Goal: Information Seeking & Learning: Learn about a topic

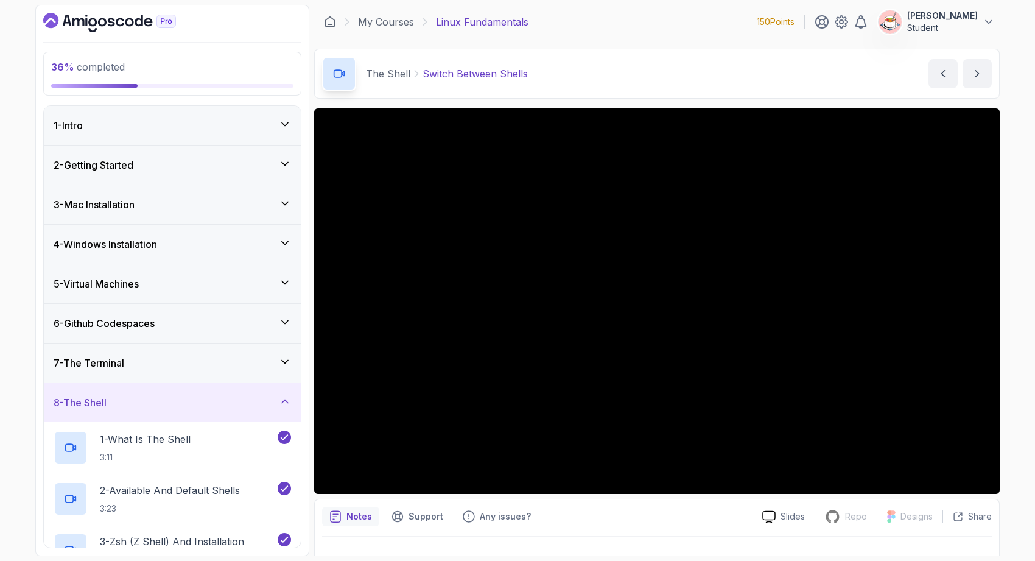
scroll to position [352, 0]
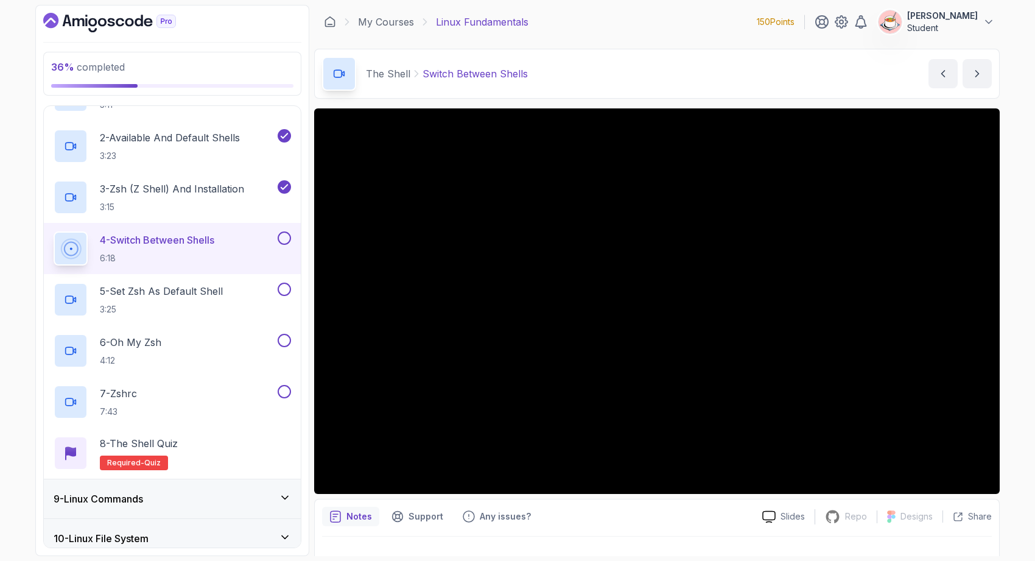
click at [276, 488] on div "9 - Linux Commands" at bounding box center [172, 498] width 257 height 39
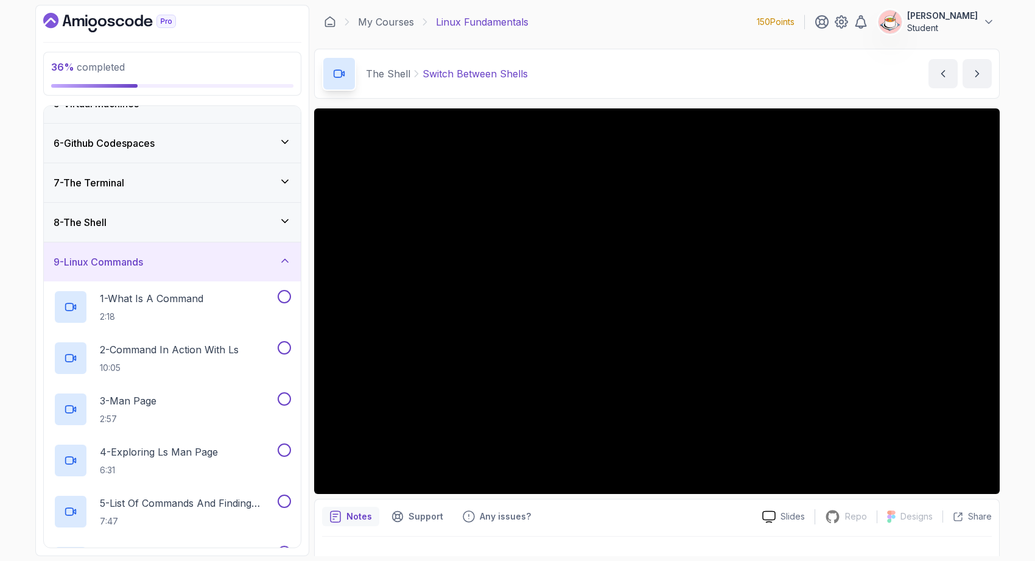
scroll to position [176, 0]
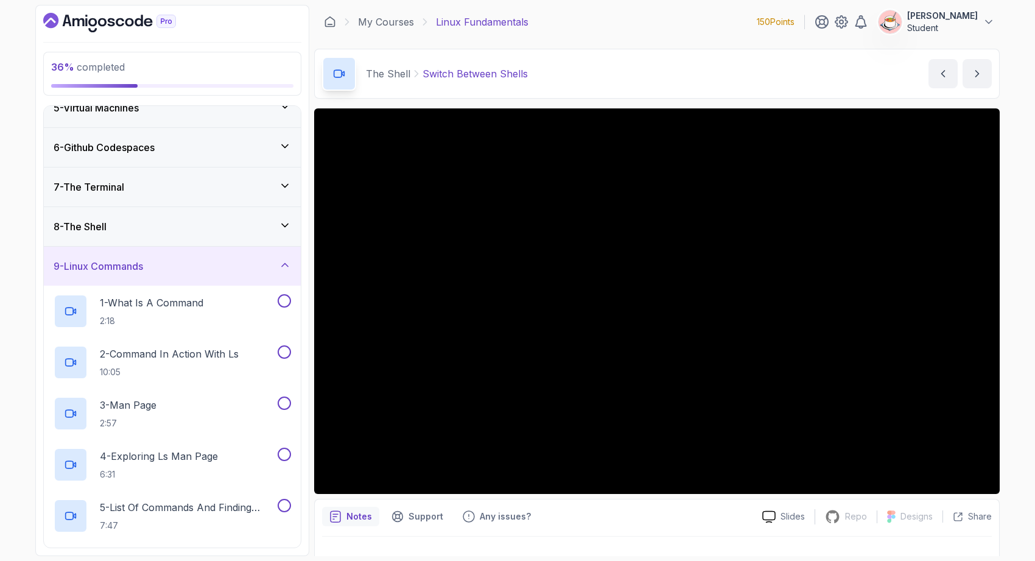
click at [245, 275] on div "9 - Linux Commands" at bounding box center [172, 266] width 257 height 39
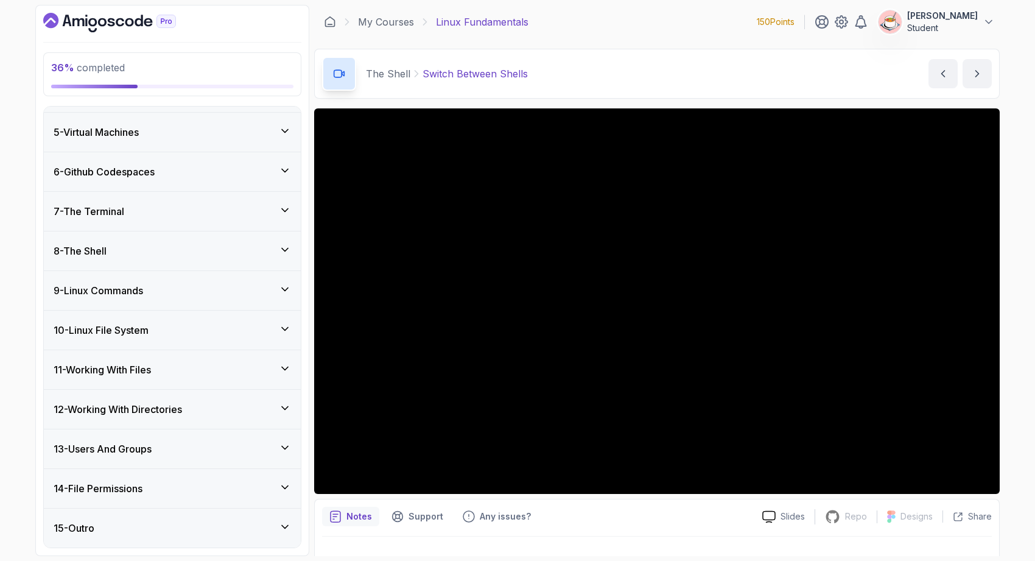
scroll to position [152, 0]
click at [253, 251] on div "8 - The Shell" at bounding box center [172, 251] width 237 height 15
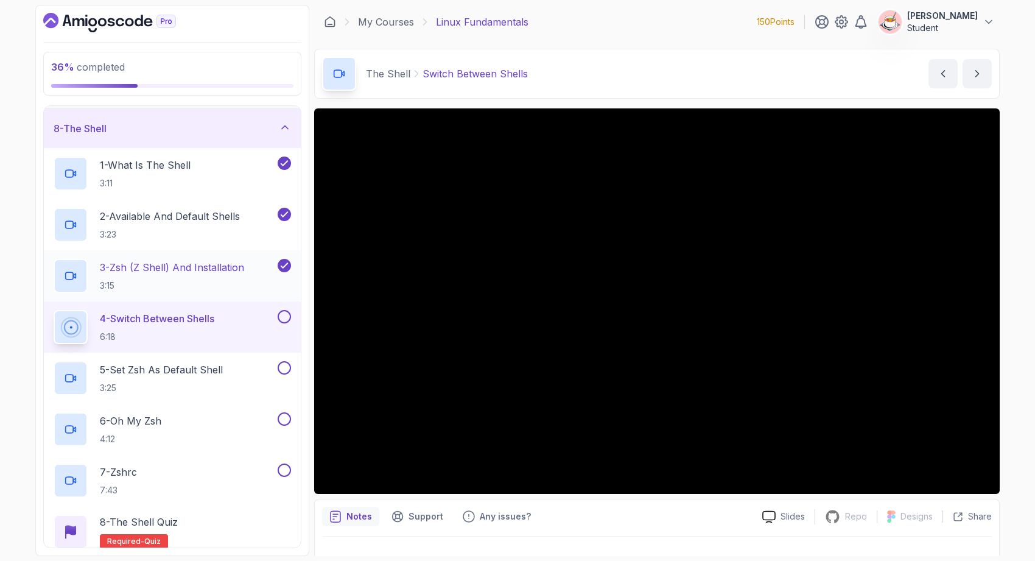
scroll to position [319, 0]
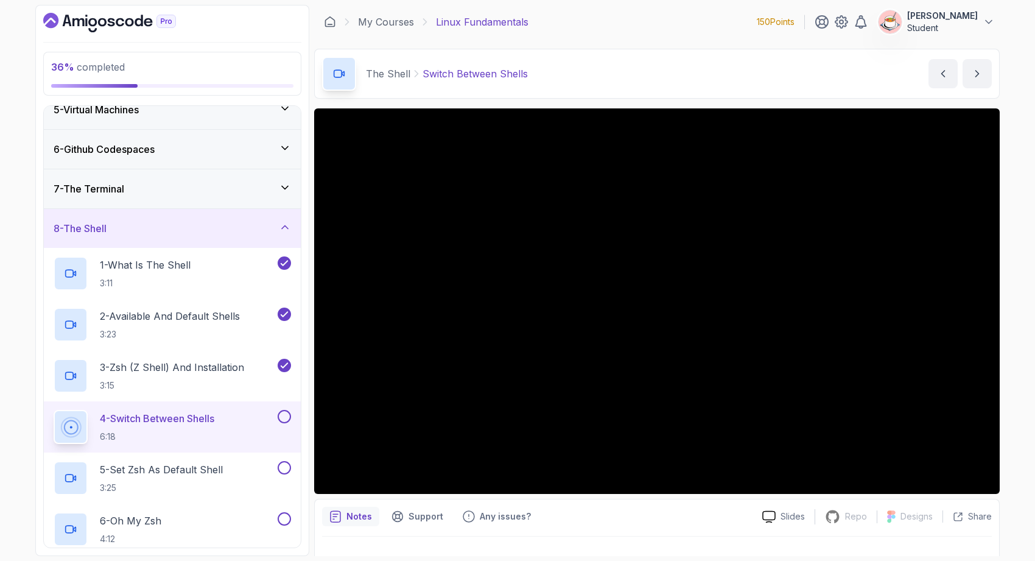
scroll to position [172, 0]
click at [88, 24] on icon "Dashboard" at bounding box center [92, 22] width 9 height 9
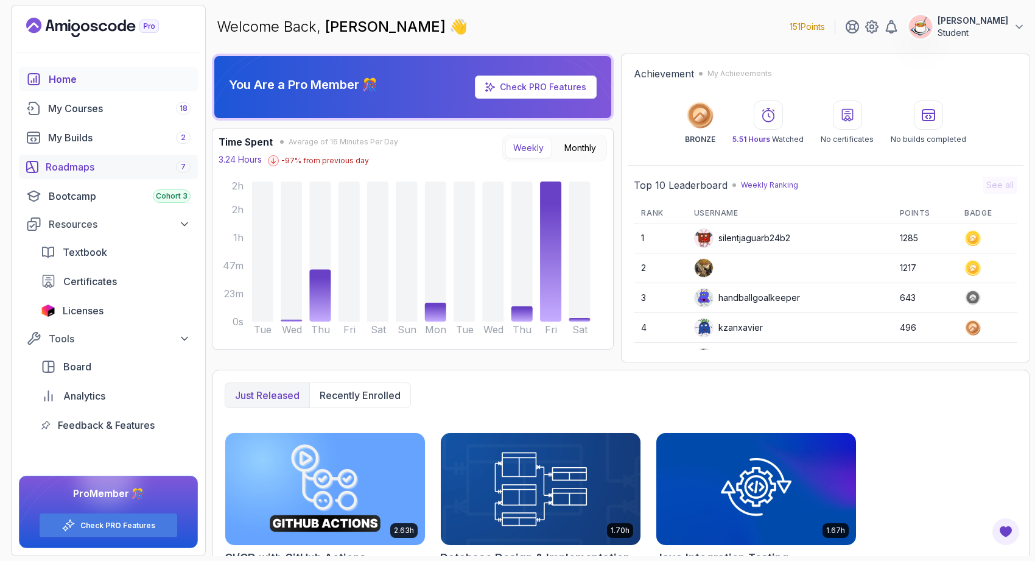
click at [136, 164] on div "Roadmaps 7" at bounding box center [118, 166] width 145 height 15
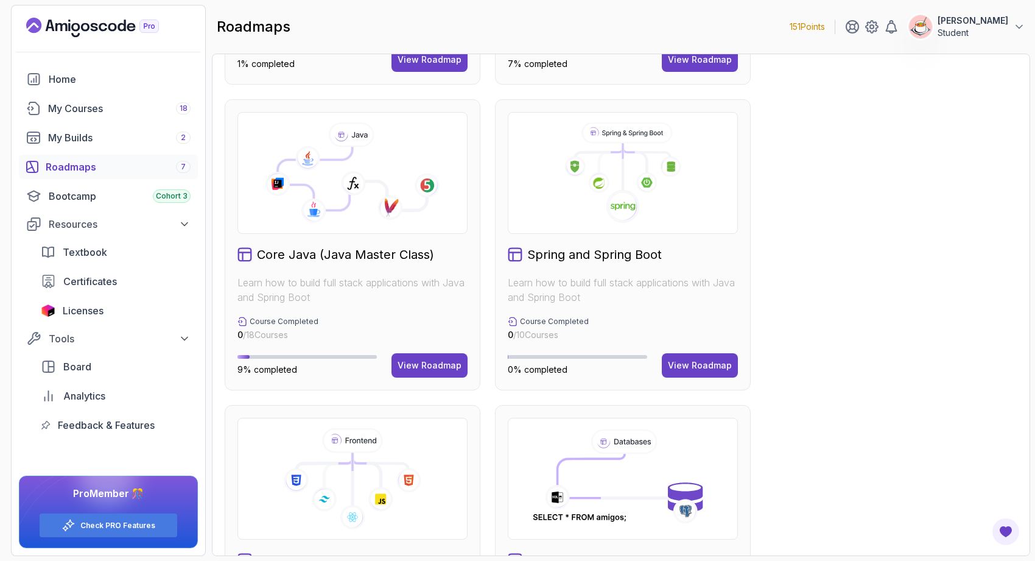
scroll to position [289, 0]
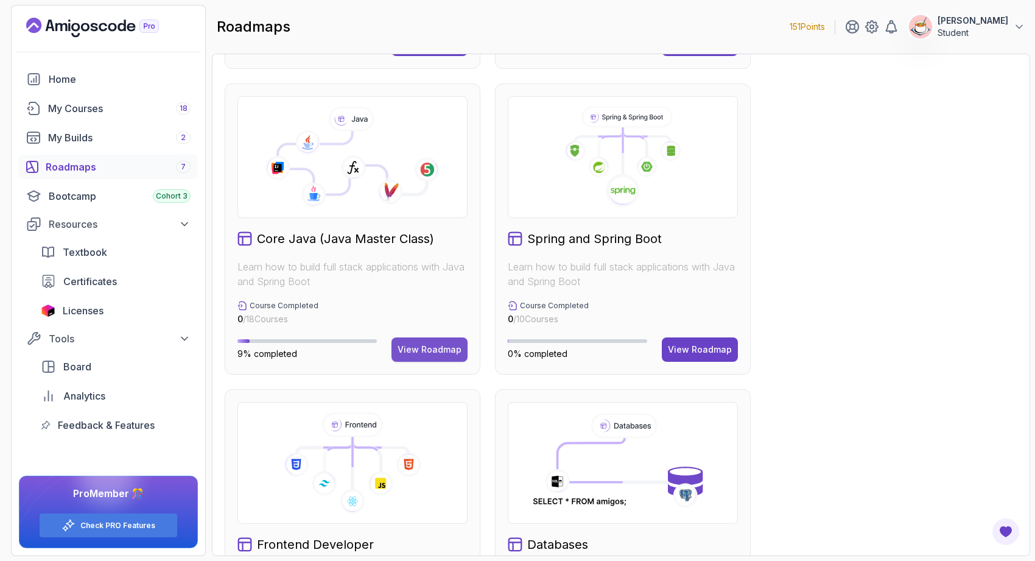
click at [428, 352] on div "View Roadmap" at bounding box center [429, 349] width 64 height 12
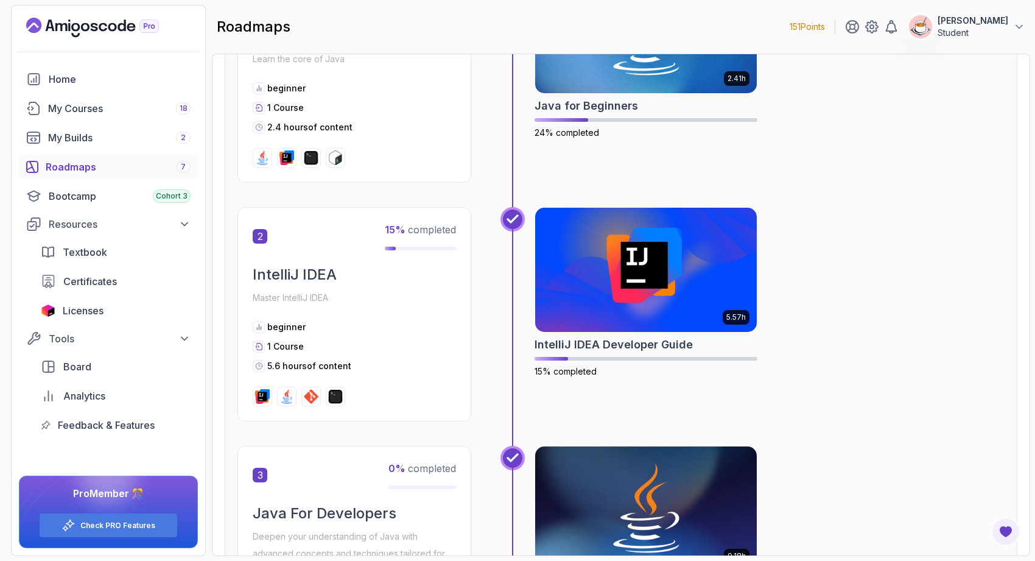
scroll to position [489, 0]
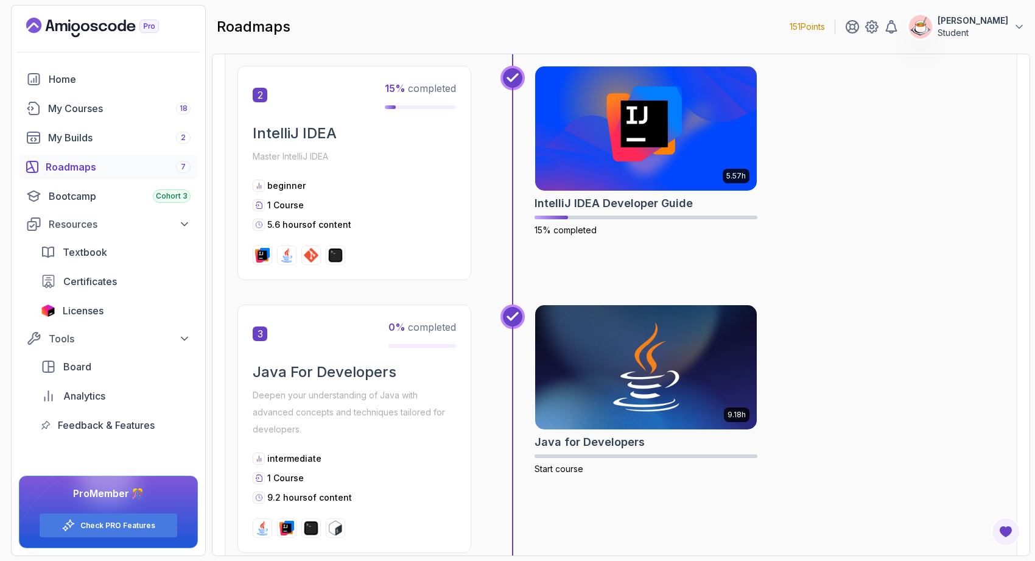
click at [132, 167] on div "Roadmaps 7" at bounding box center [118, 166] width 145 height 15
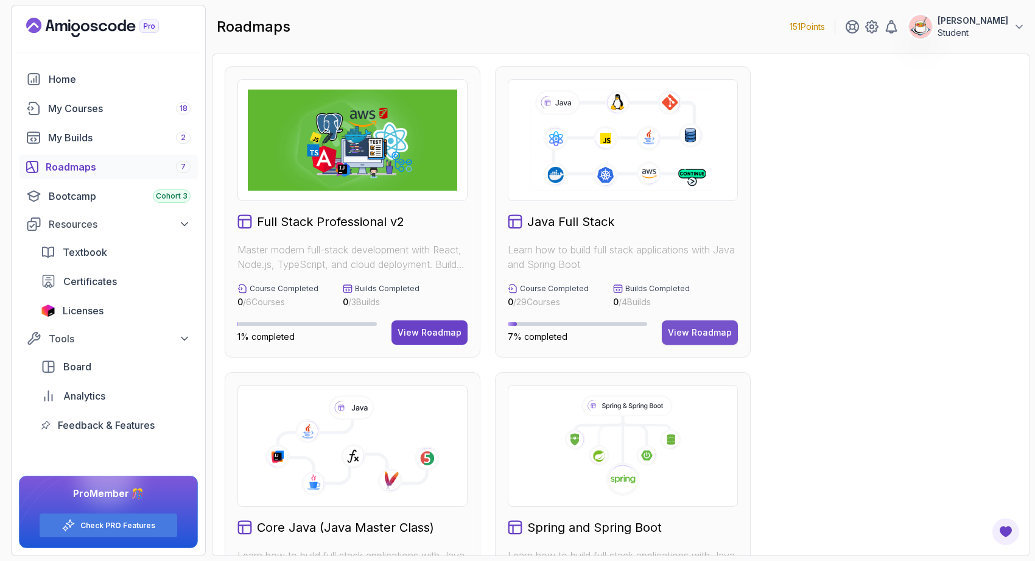
click at [669, 327] on button "View Roadmap" at bounding box center [700, 332] width 76 height 24
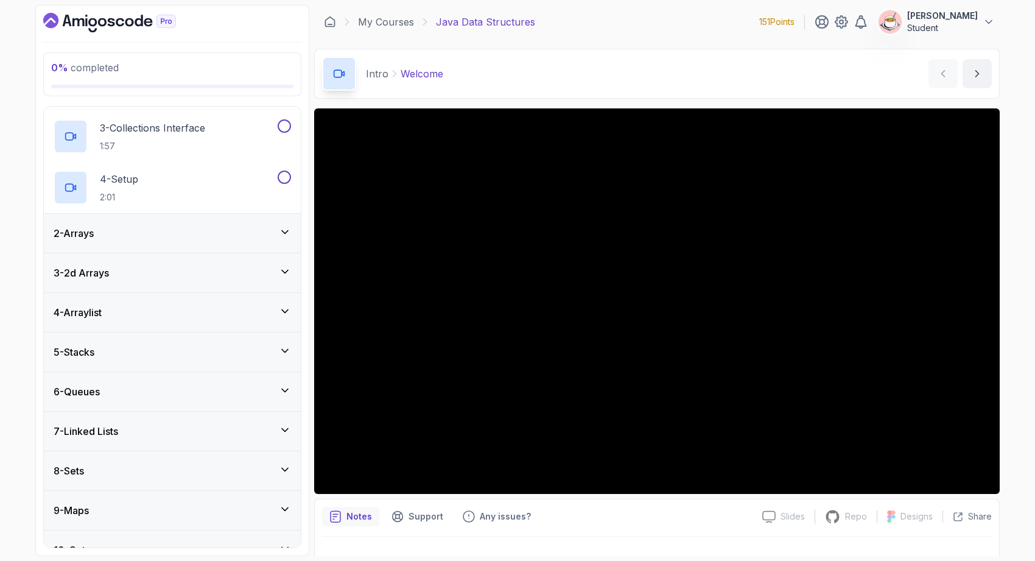
scroll to position [158, 0]
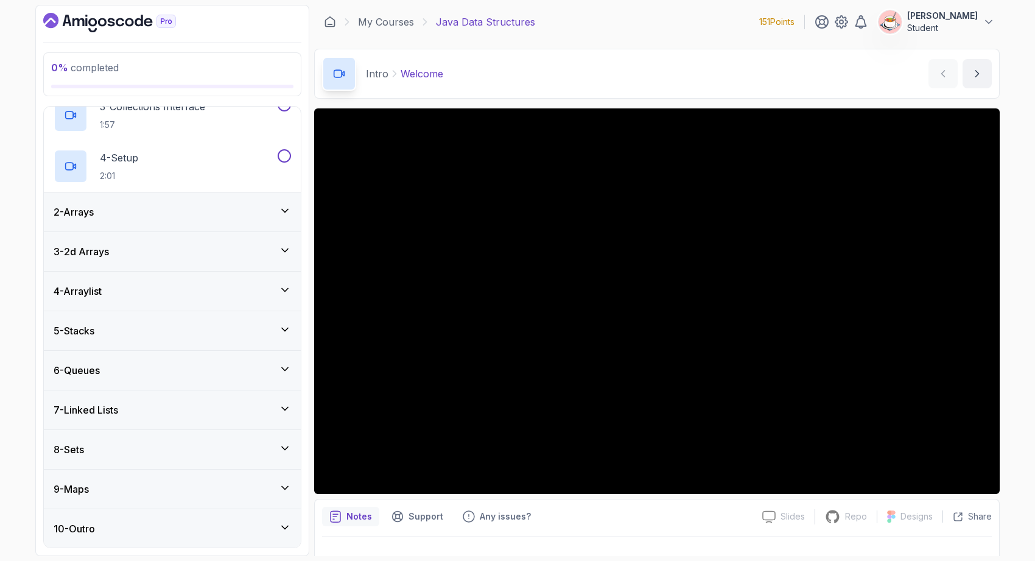
click at [239, 366] on div "6 - Queues" at bounding box center [172, 370] width 237 height 15
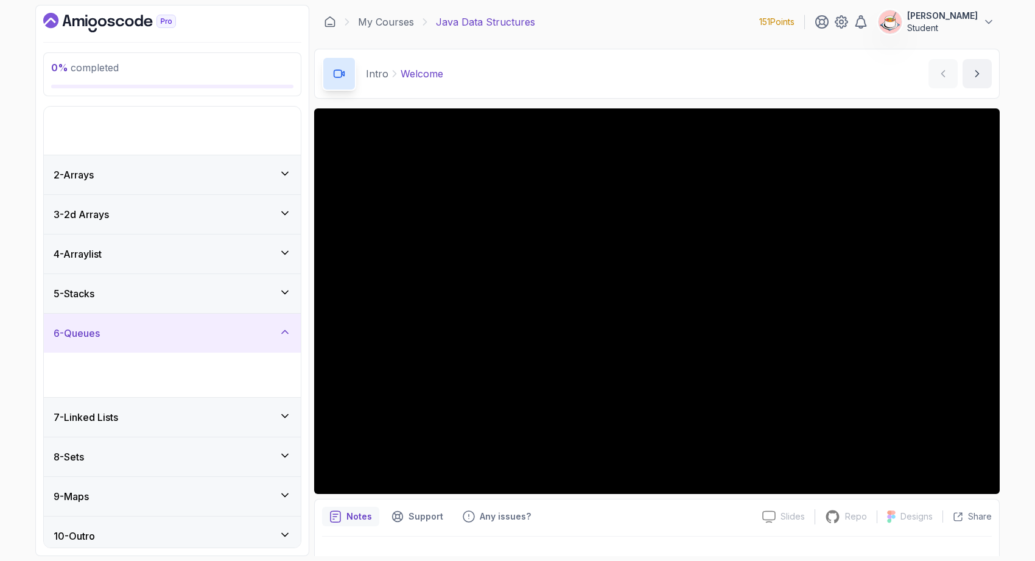
scroll to position [0, 0]
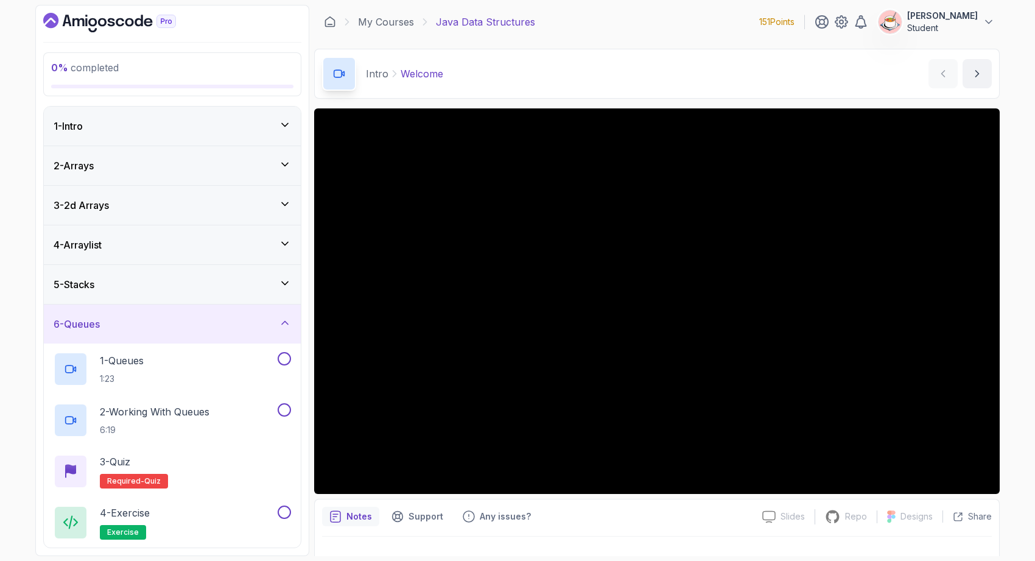
click at [214, 252] on div "4 - Arraylist" at bounding box center [172, 244] width 257 height 39
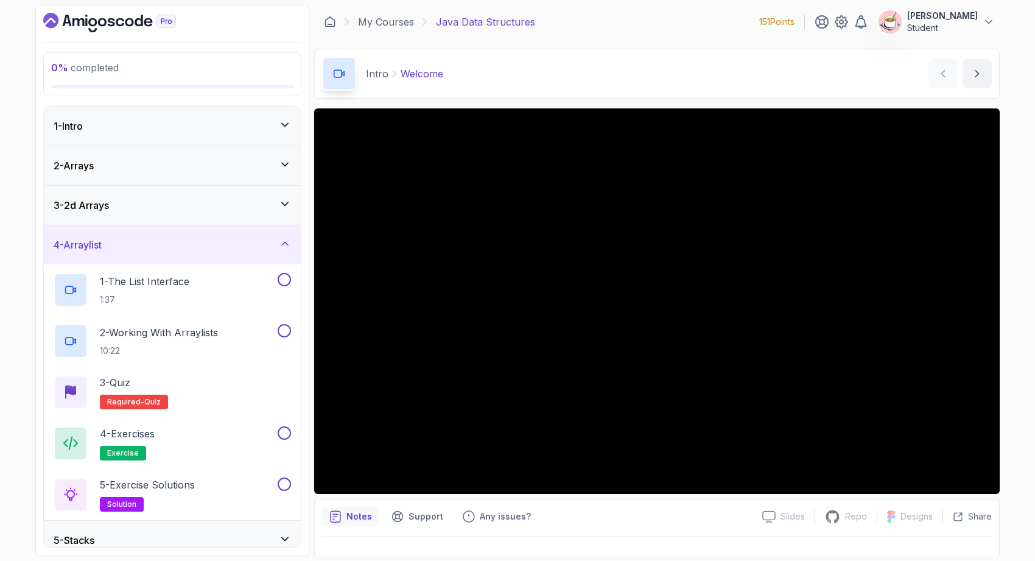
click at [214, 252] on div "4 - Arraylist" at bounding box center [172, 244] width 257 height 39
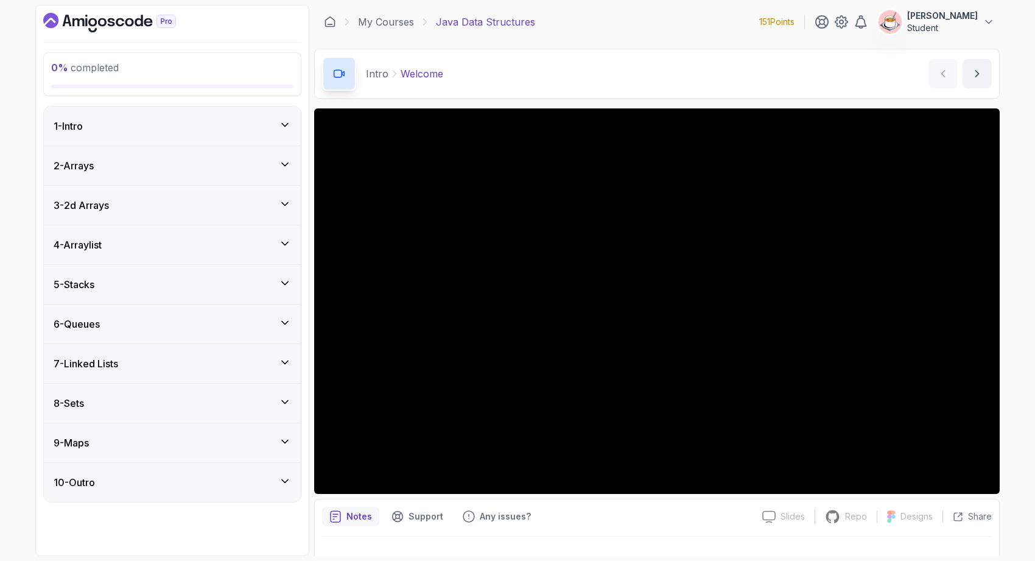
click at [201, 366] on div "7 - Linked Lists" at bounding box center [172, 363] width 237 height 15
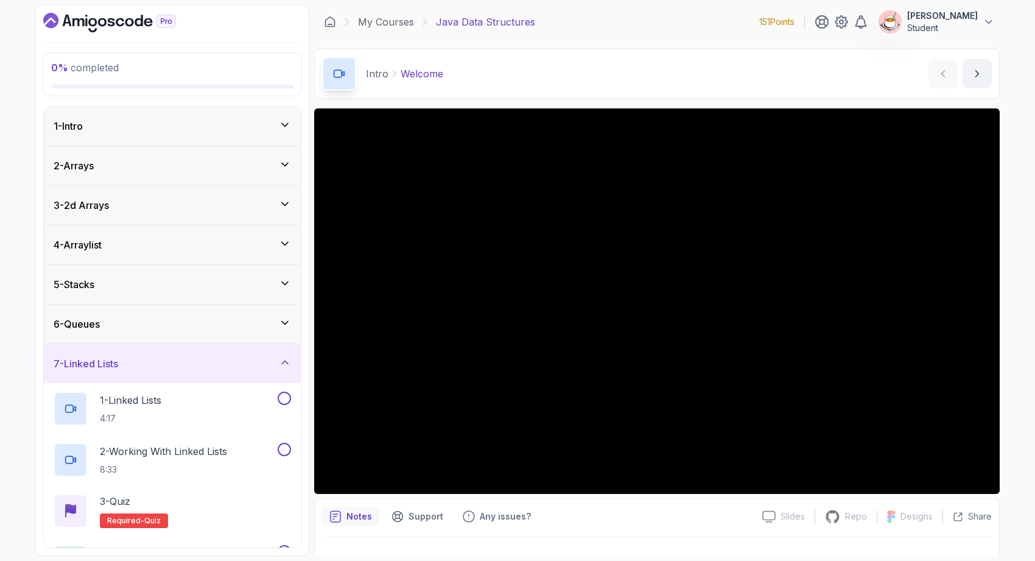
click at [202, 366] on div "7 - Linked Lists" at bounding box center [172, 363] width 237 height 15
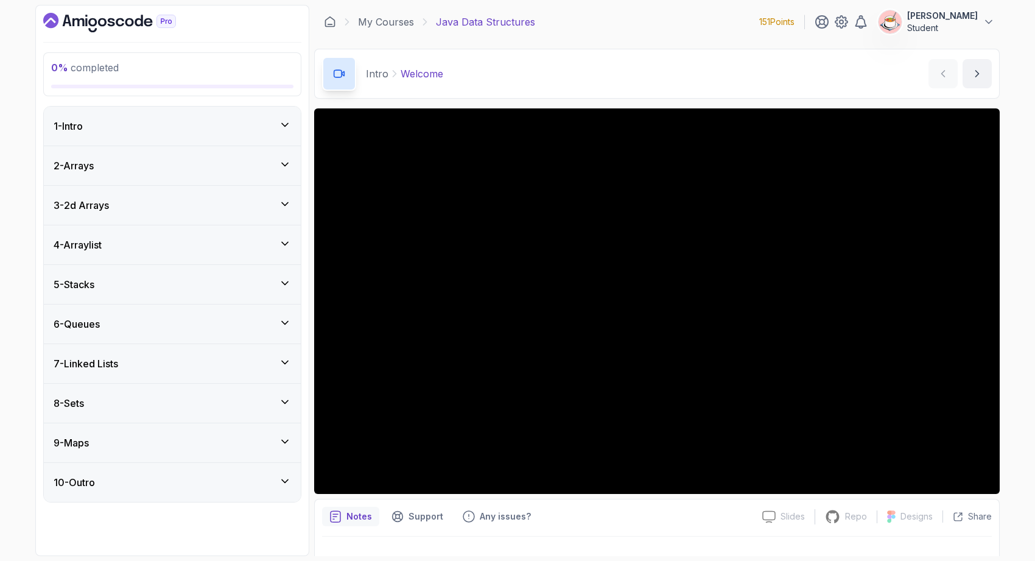
click at [198, 405] on div "8 - Sets" at bounding box center [172, 403] width 237 height 15
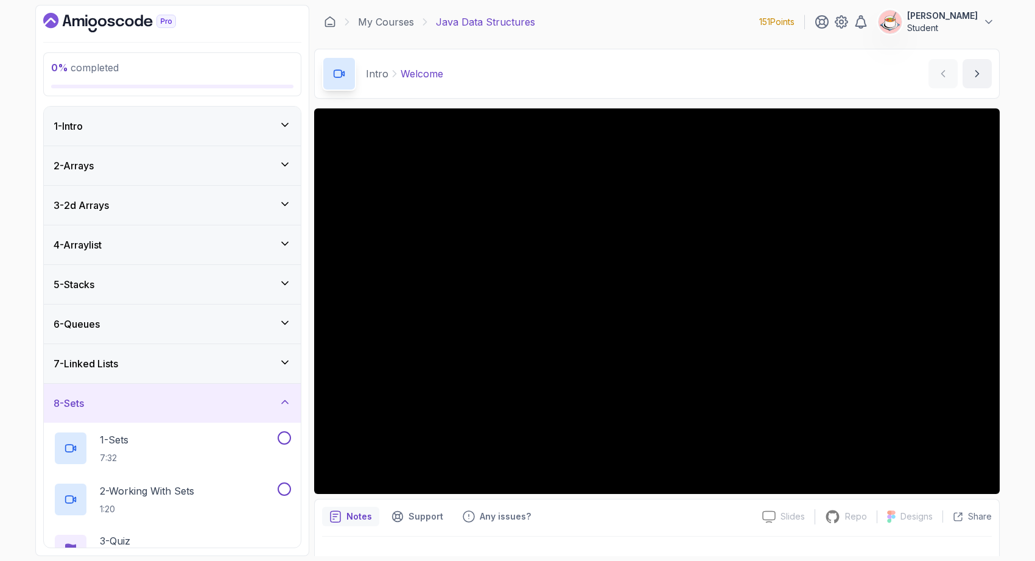
click at [198, 405] on div "8 - Sets" at bounding box center [172, 403] width 237 height 15
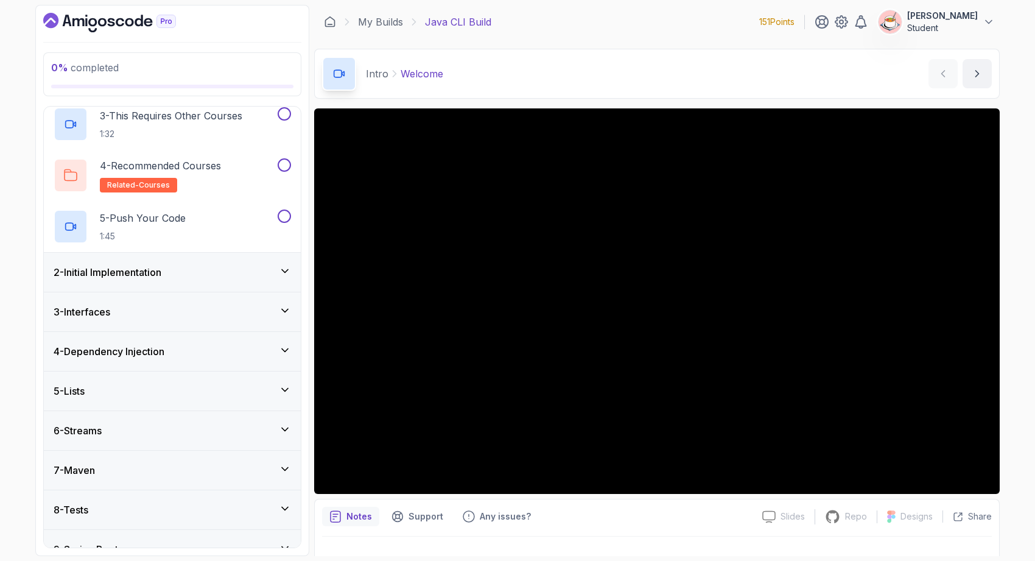
scroll to position [153, 0]
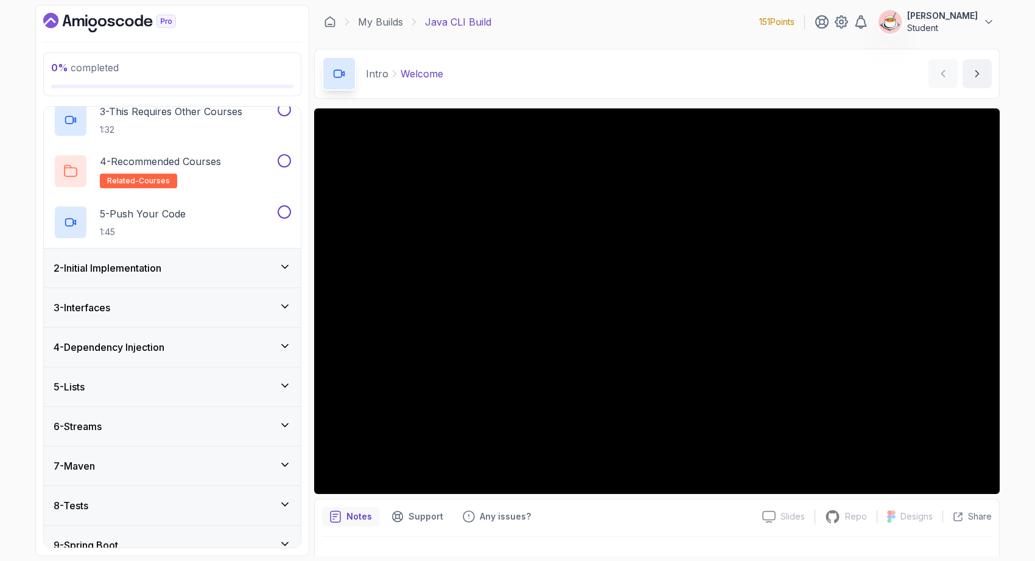
click at [173, 422] on div "6 - Streams" at bounding box center [172, 426] width 237 height 15
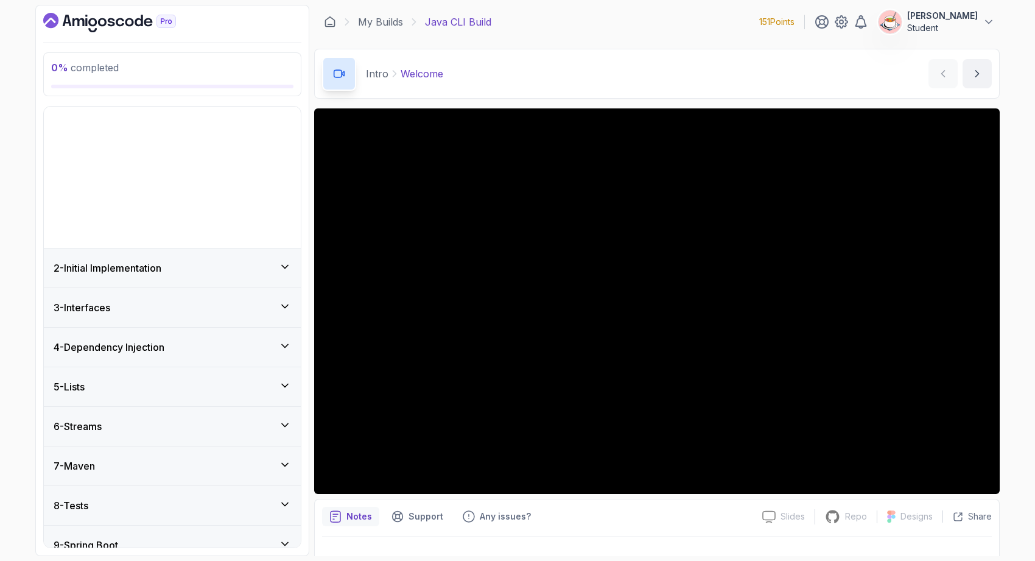
scroll to position [0, 0]
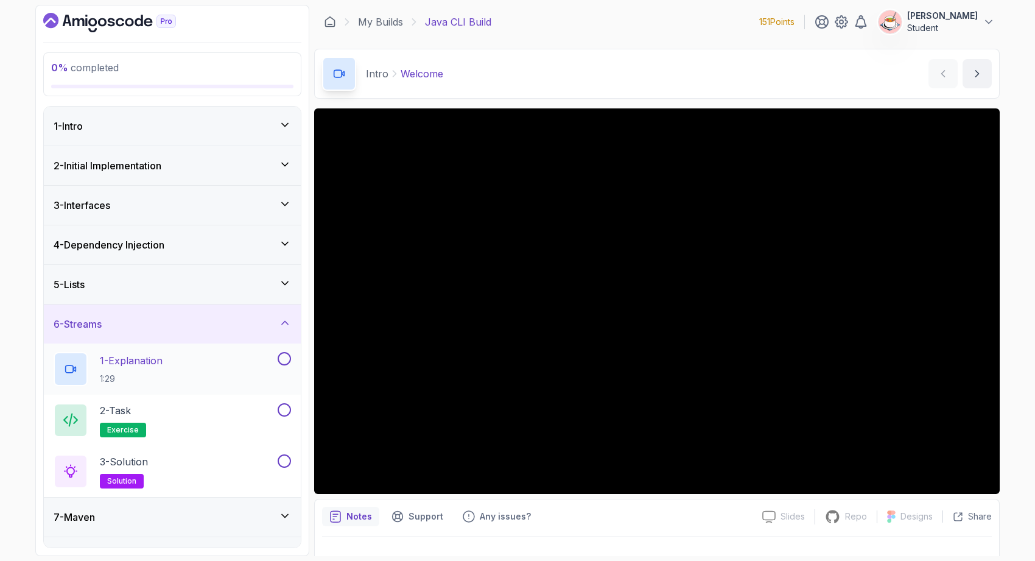
click at [163, 373] on p "1:29" at bounding box center [131, 379] width 63 height 12
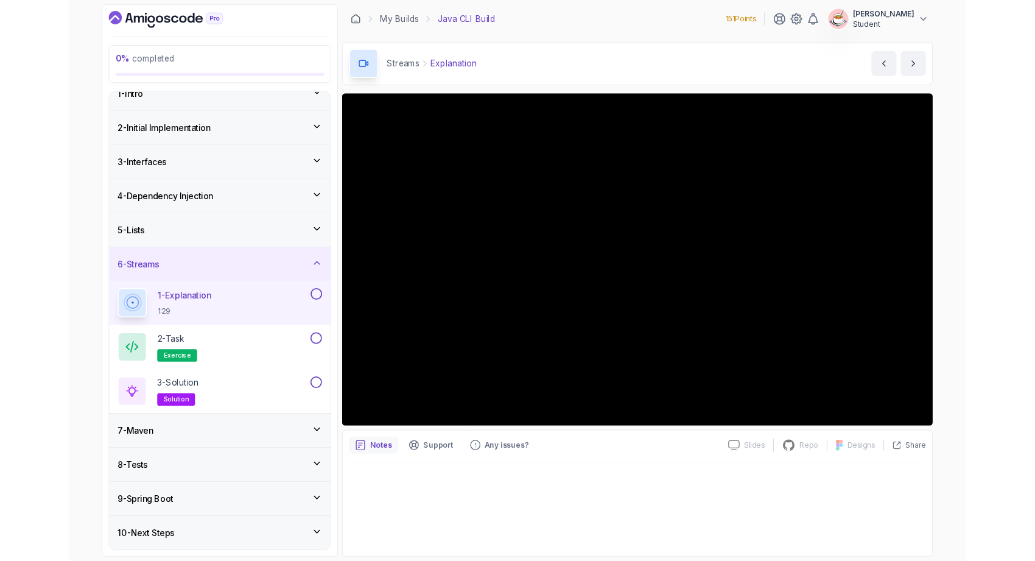
scroll to position [86, 0]
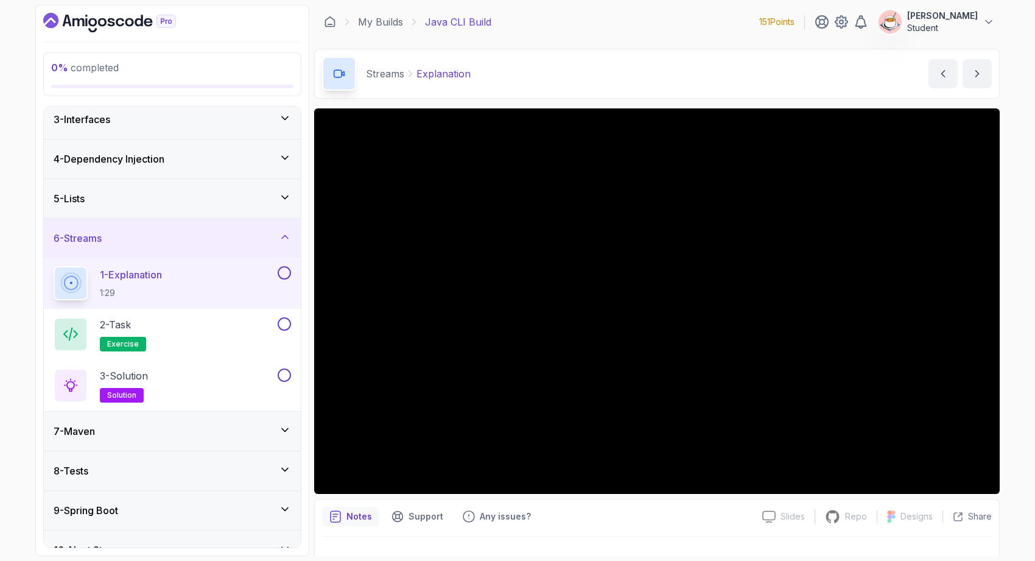
click at [184, 208] on div "5 - Lists" at bounding box center [172, 198] width 257 height 39
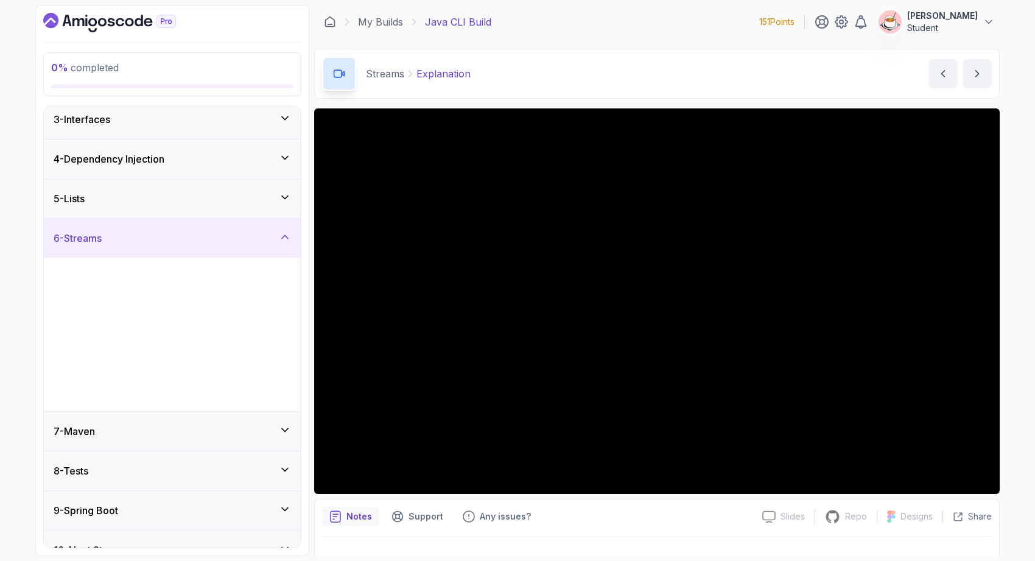
scroll to position [0, 0]
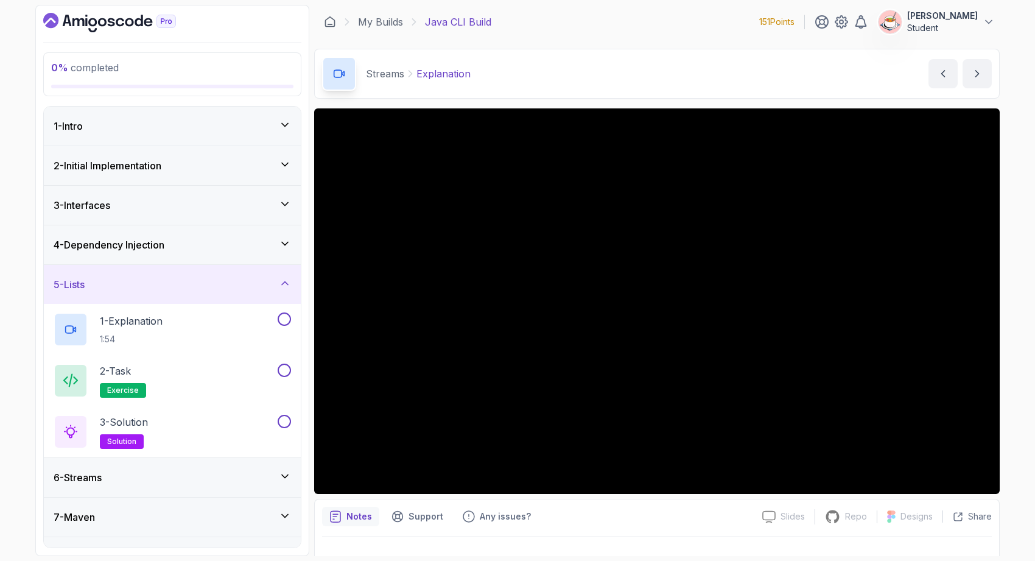
click at [184, 211] on div "3 - Interfaces" at bounding box center [172, 205] width 237 height 15
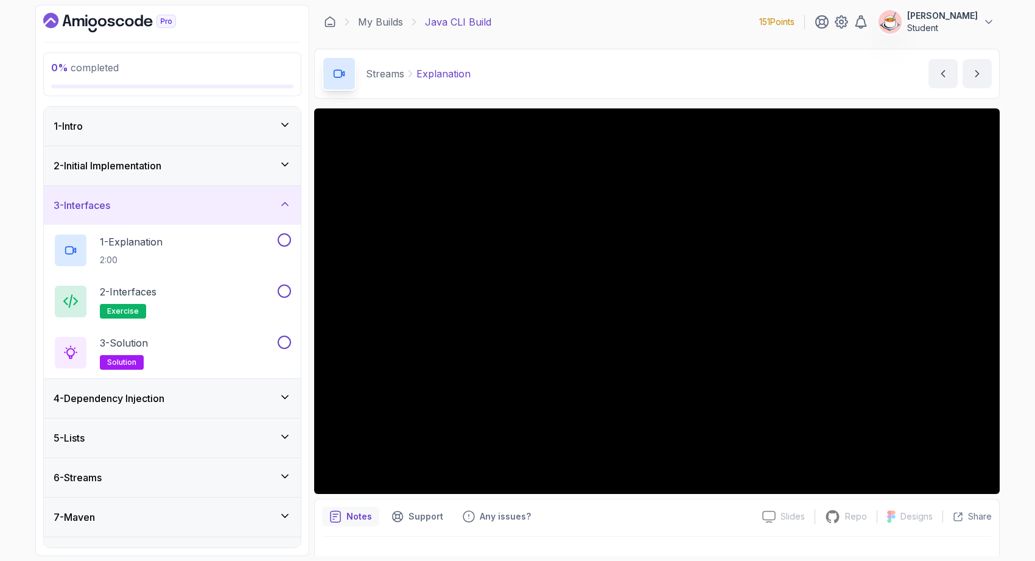
click at [178, 170] on div "2 - Initial Implementation" at bounding box center [172, 165] width 237 height 15
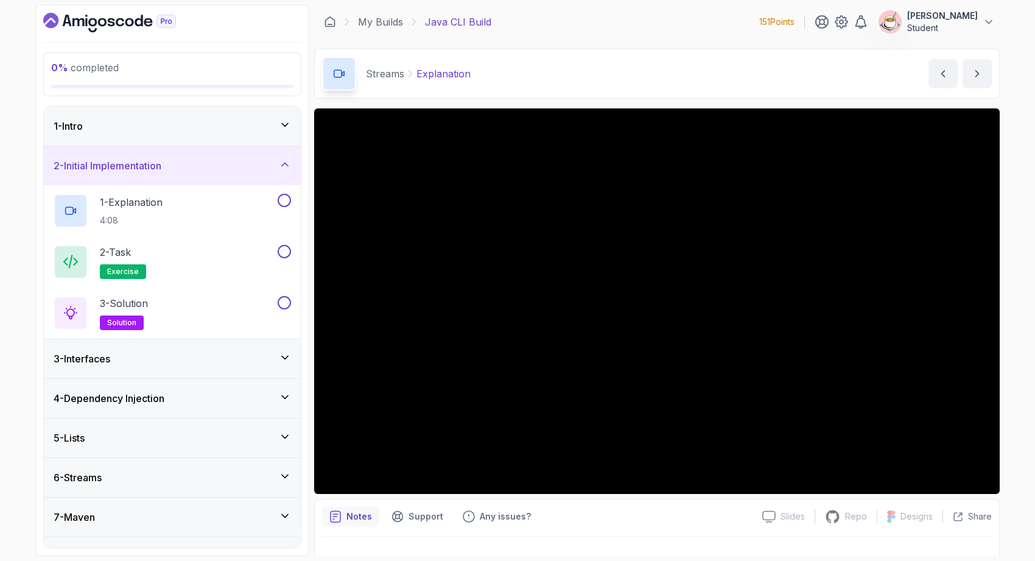
click at [167, 142] on div "1 - Intro" at bounding box center [172, 126] width 257 height 39
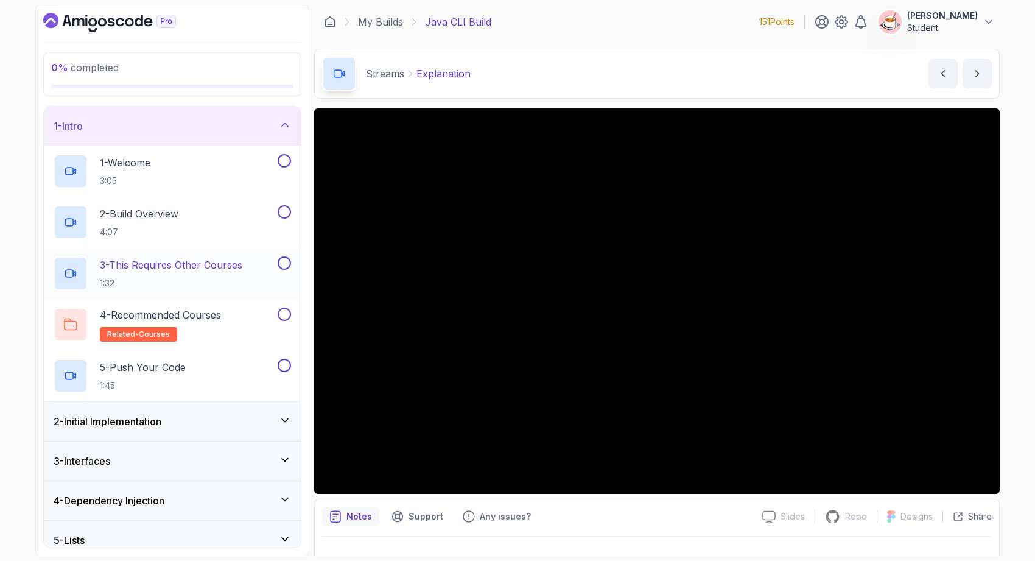
click at [172, 273] on h2 "3 - This Requires Other Courses 1:32" at bounding box center [171, 273] width 142 height 32
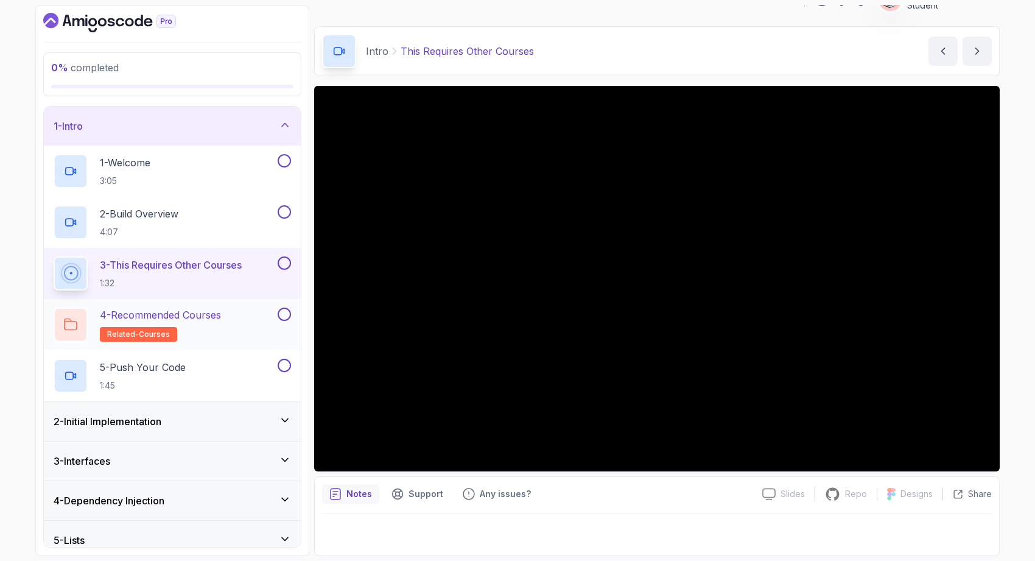
click at [248, 315] on div "4 - Recommended Courses related-courses" at bounding box center [165, 324] width 222 height 34
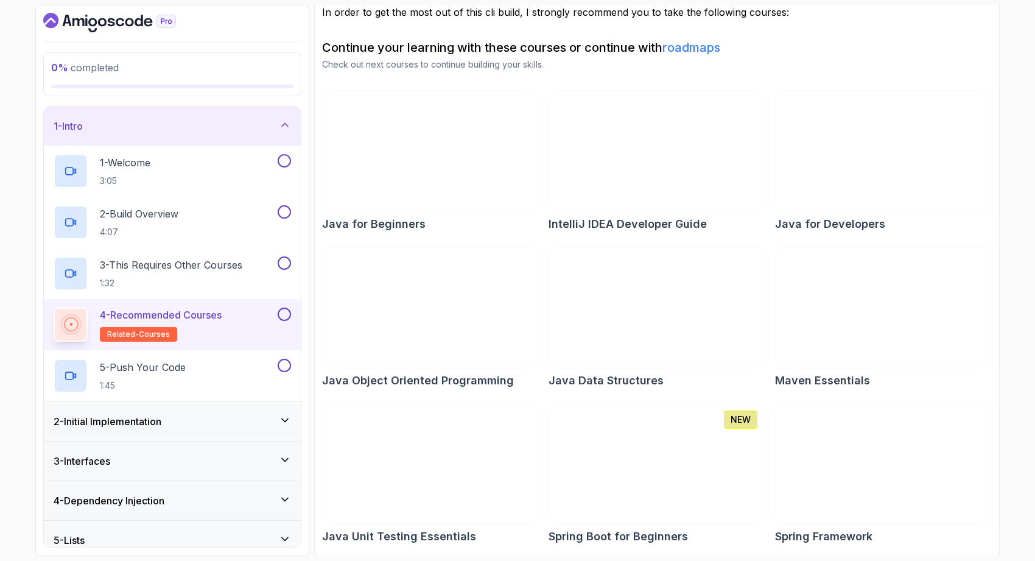
scroll to position [112, 0]
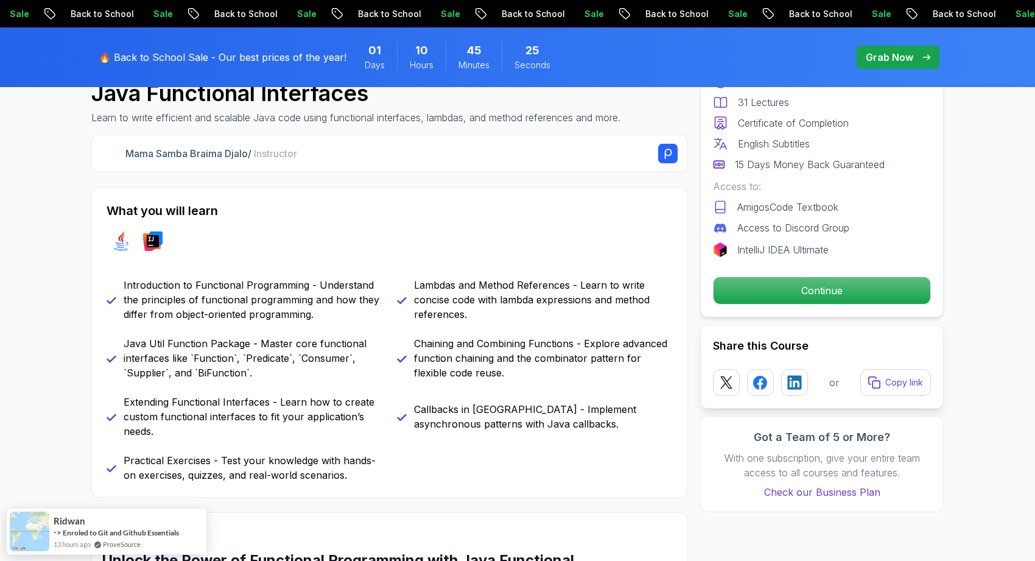
scroll to position [436, 0]
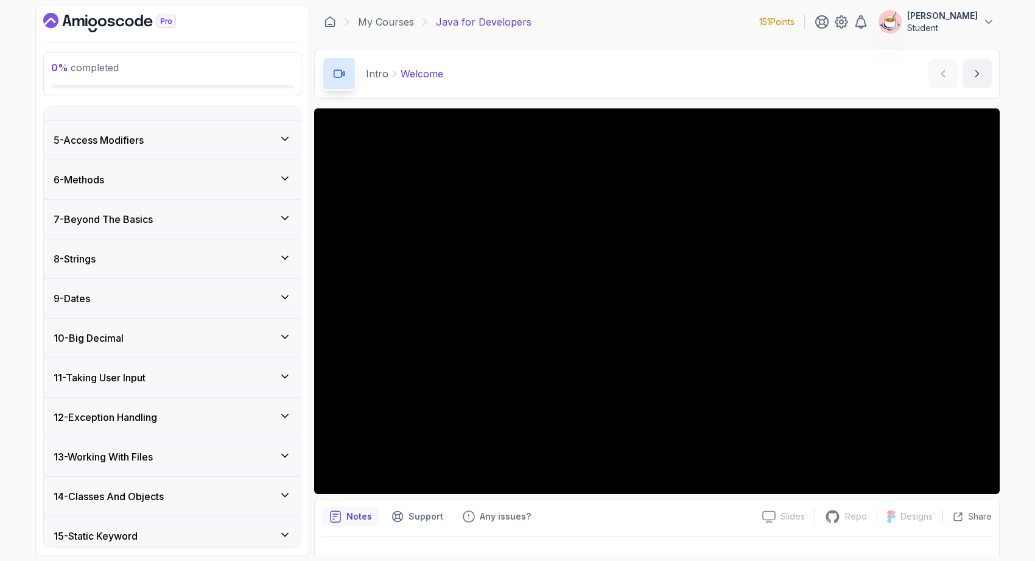
scroll to position [248, 0]
click at [211, 415] on div "12 - Exception Handling" at bounding box center [172, 415] width 237 height 15
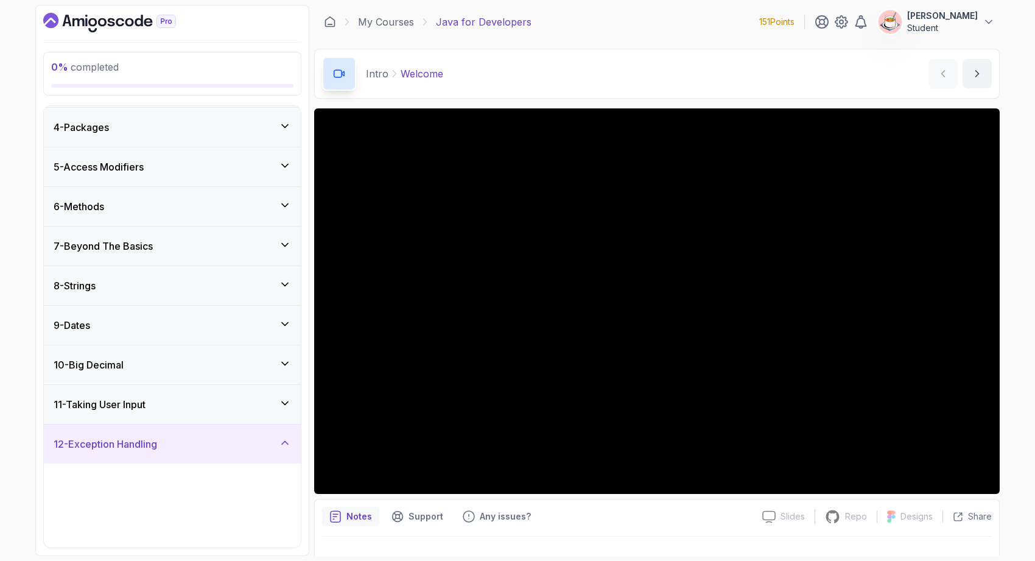
scroll to position [145, 0]
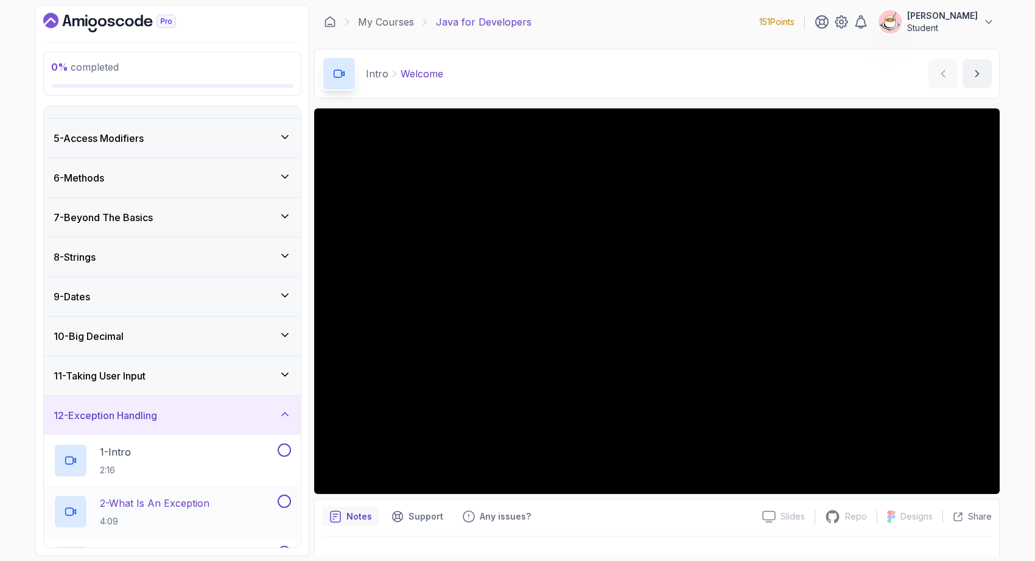
click at [209, 499] on p "2 - What Is An Exception" at bounding box center [155, 502] width 110 height 15
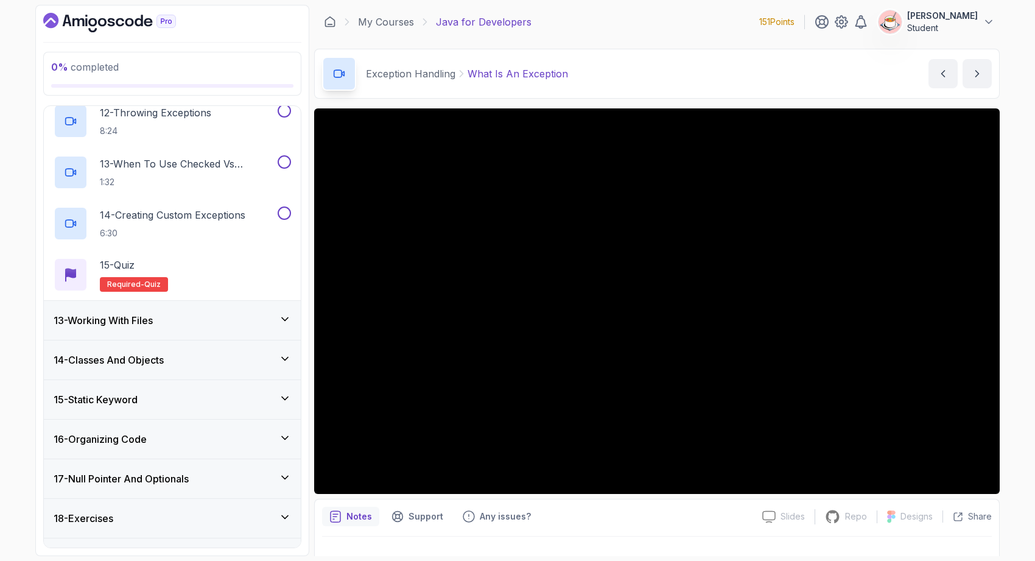
scroll to position [1077, 0]
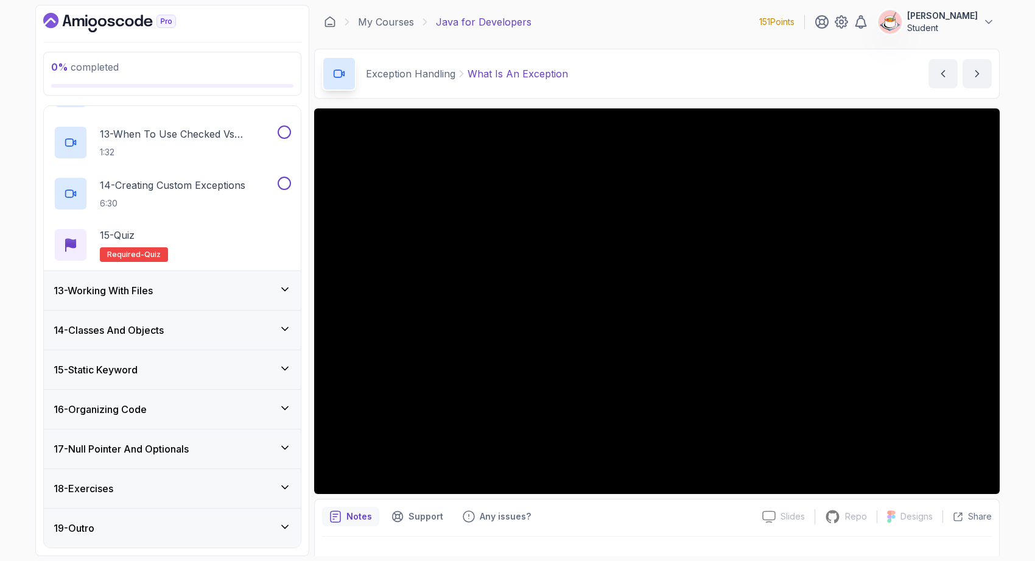
click at [180, 289] on div "13 - Working With Files" at bounding box center [172, 290] width 237 height 15
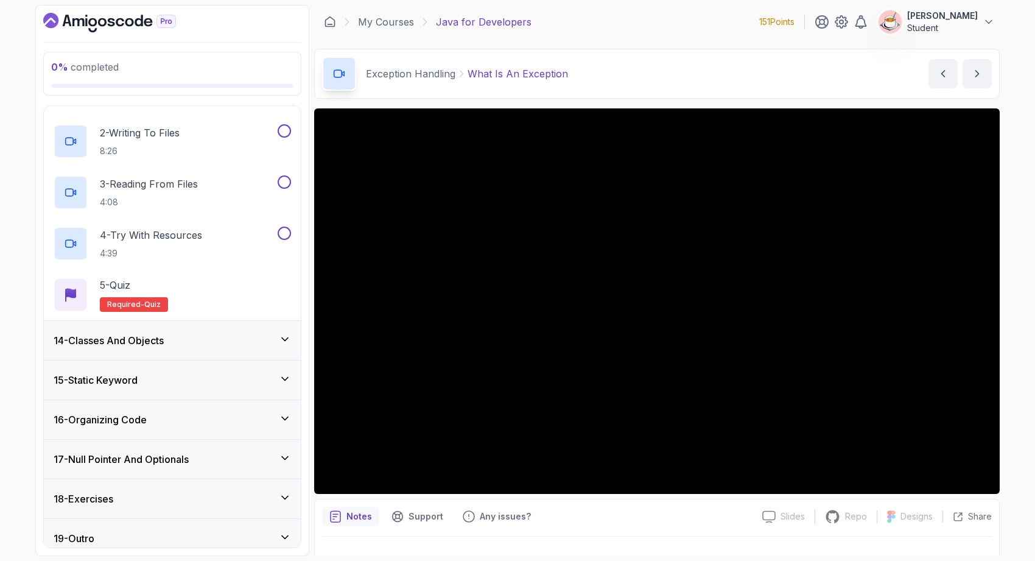
scroll to position [560, 0]
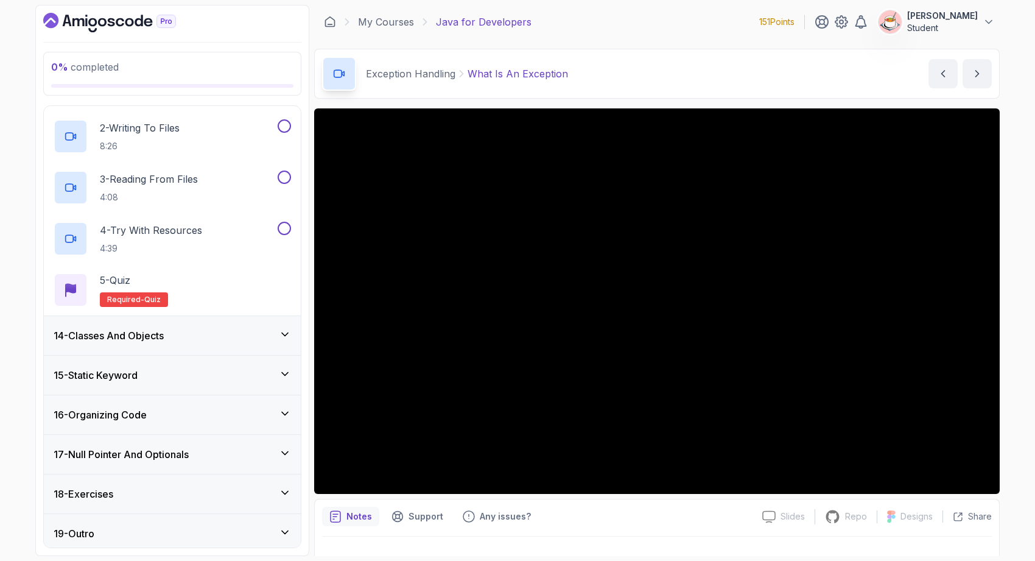
click at [197, 411] on div "16 - Organizing Code" at bounding box center [172, 414] width 237 height 15
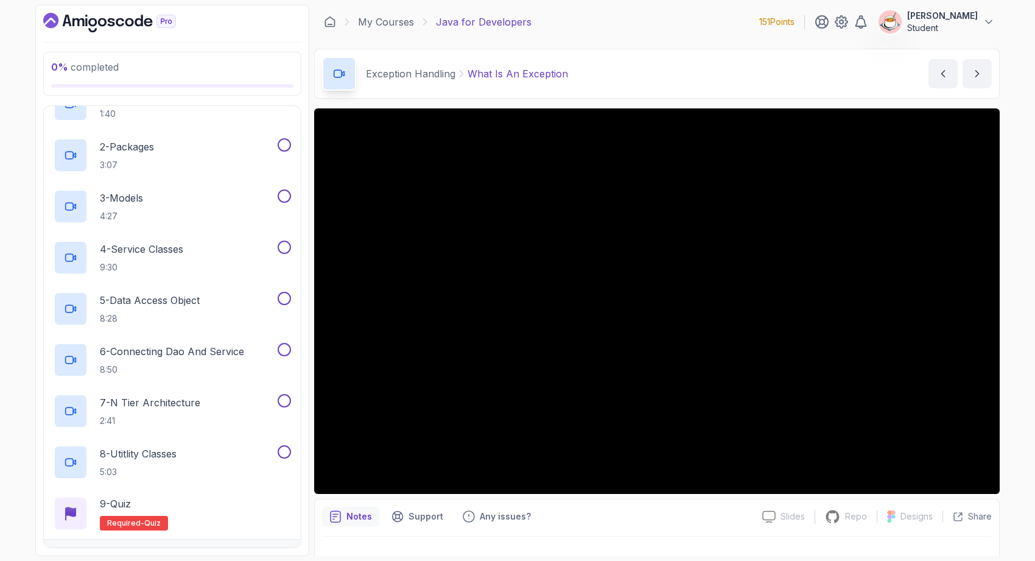
scroll to position [660, 0]
